Goal: Task Accomplishment & Management: Manage account settings

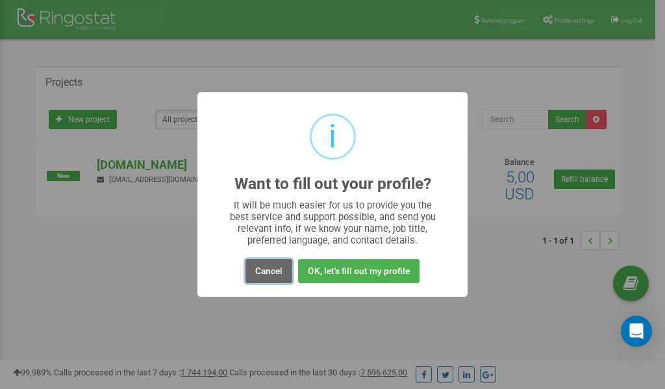
click at [267, 267] on button "Cancel" at bounding box center [268, 271] width 47 height 24
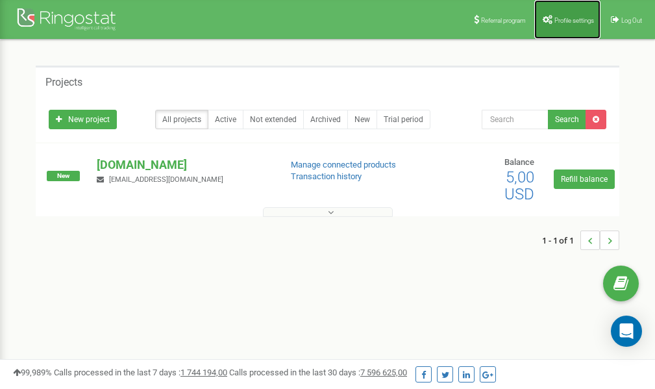
click at [558, 14] on link "Profile settings" at bounding box center [567, 19] width 66 height 39
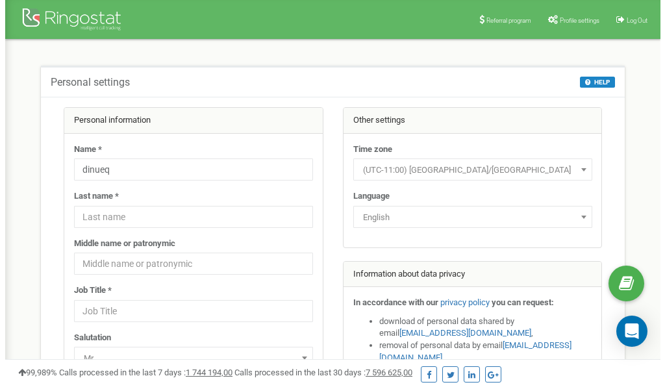
scroll to position [65, 0]
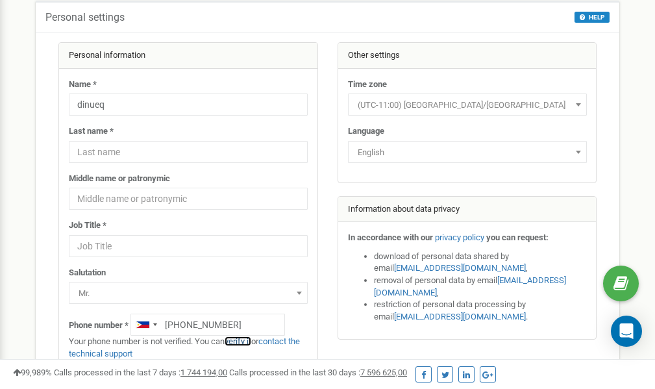
click at [243, 340] on link "verify it" at bounding box center [238, 341] width 27 height 10
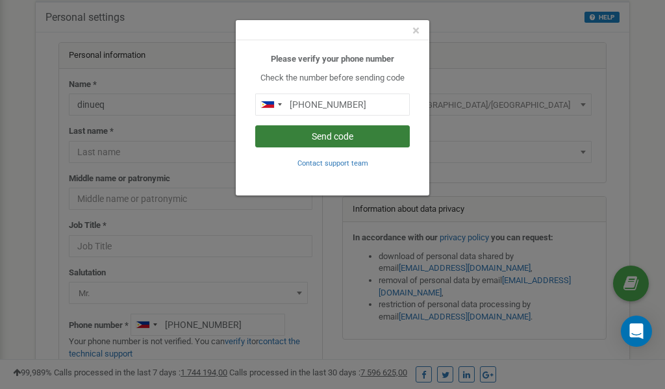
click at [317, 135] on button "Send code" at bounding box center [332, 136] width 154 height 22
